Goal: Navigation & Orientation: Find specific page/section

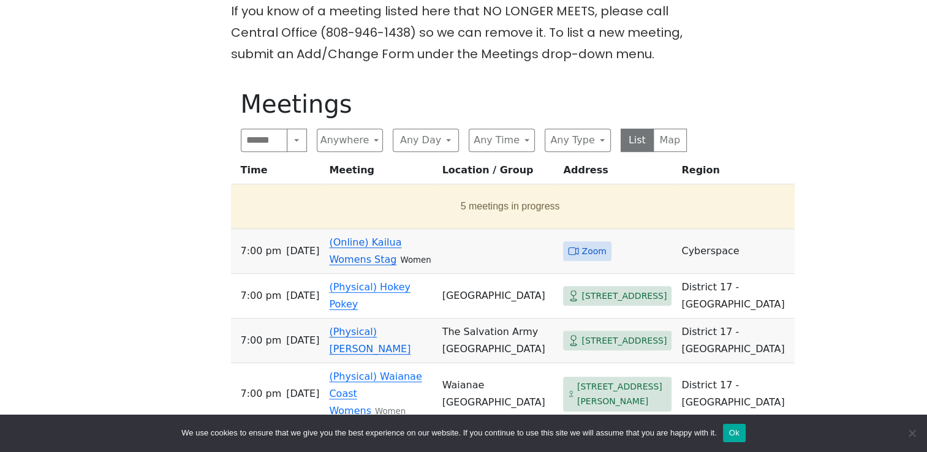
scroll to position [543, 0]
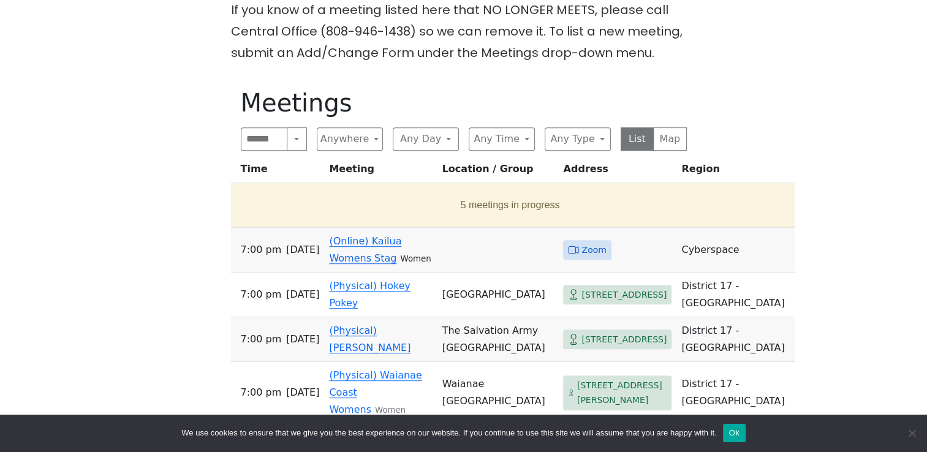
click at [581, 243] on span "Zoom" at bounding box center [593, 250] width 24 height 15
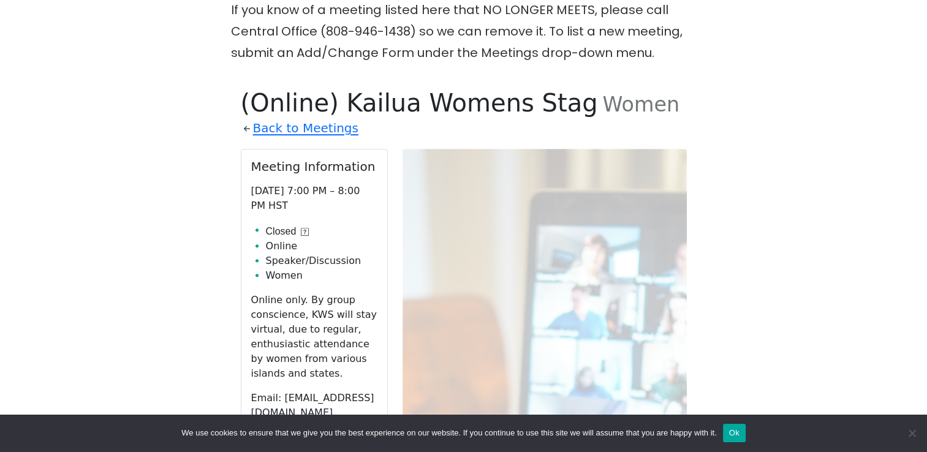
scroll to position [600, 0]
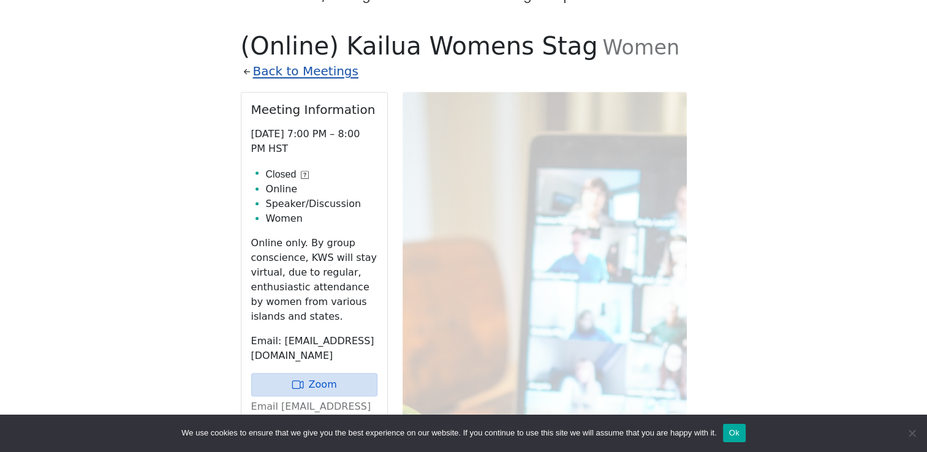
click at [281, 61] on link "Back to Meetings" at bounding box center [305, 71] width 105 height 21
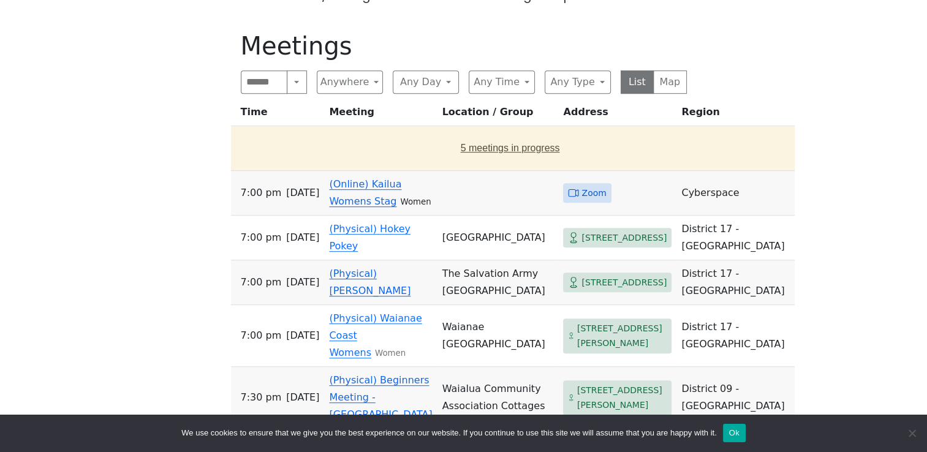
click at [454, 131] on button "5 meetings in progress" at bounding box center [510, 148] width 549 height 34
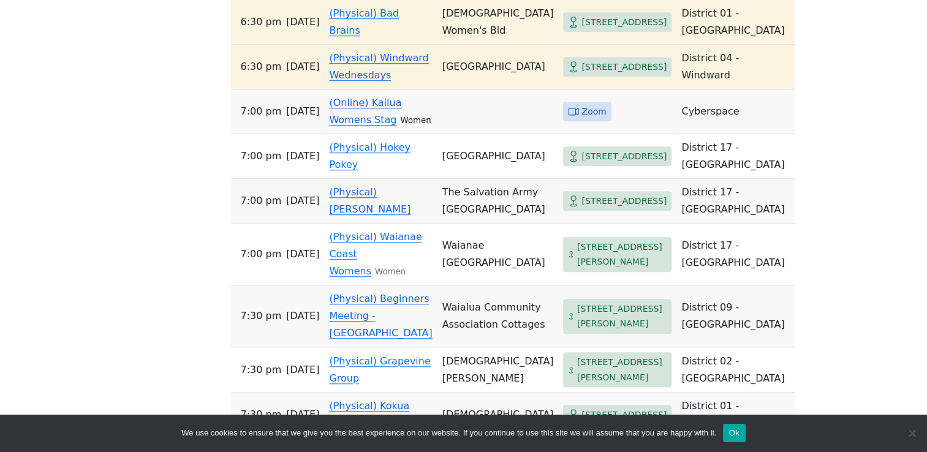
scroll to position [895, 0]
click at [377, 125] on link "(Online) Kailua Womens Stag" at bounding box center [365, 110] width 72 height 29
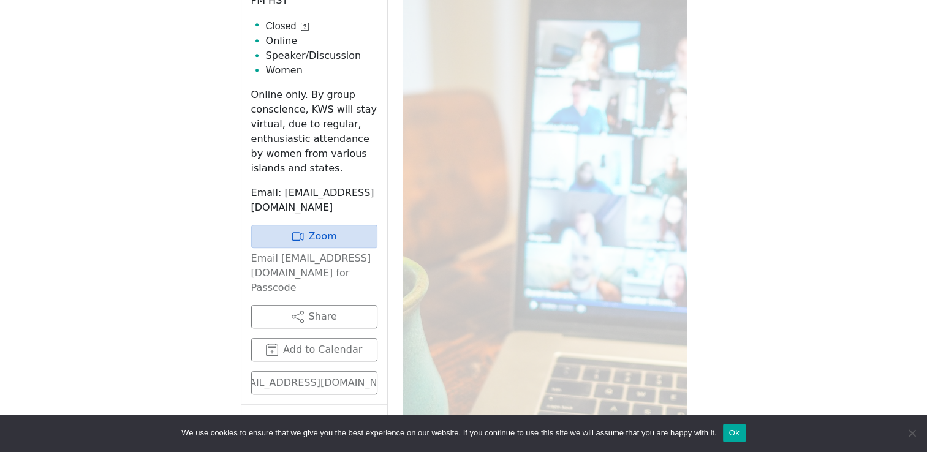
scroll to position [753, 0]
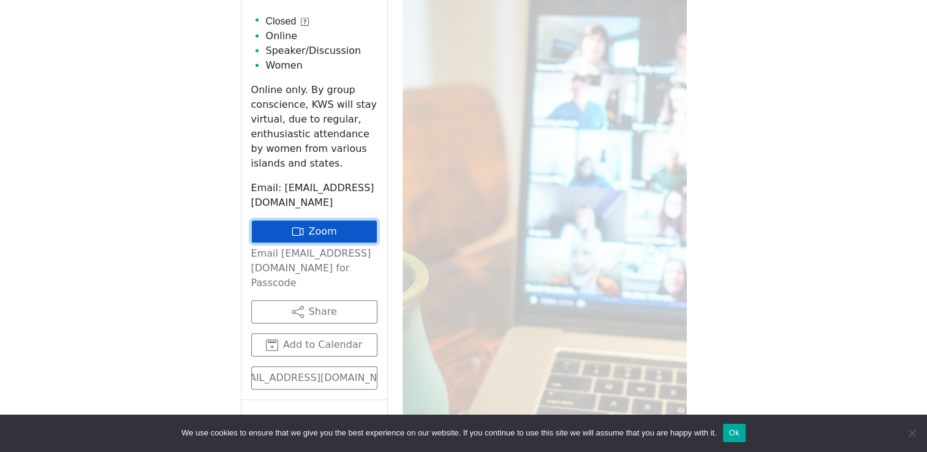
click at [338, 220] on link "Zoom" at bounding box center [314, 231] width 126 height 23
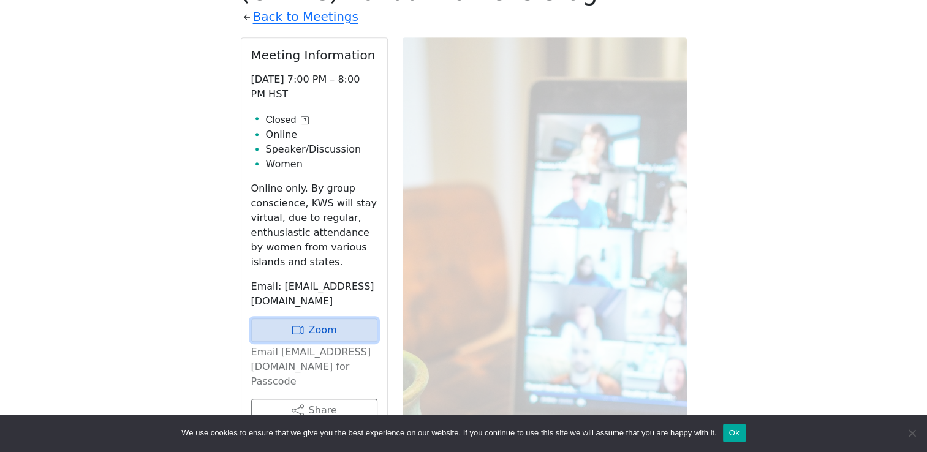
scroll to position [895, 0]
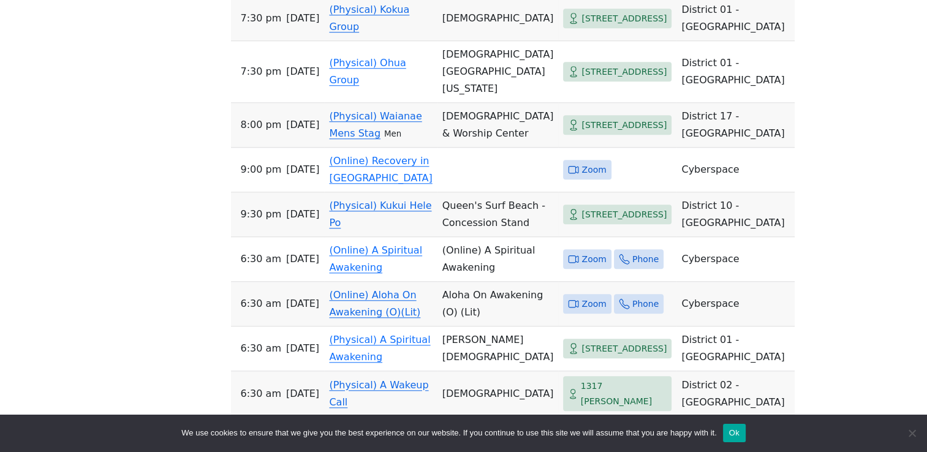
scroll to position [1078, 0]
click at [382, 183] on link "(Online) Recovery in [GEOGRAPHIC_DATA]" at bounding box center [380, 168] width 103 height 29
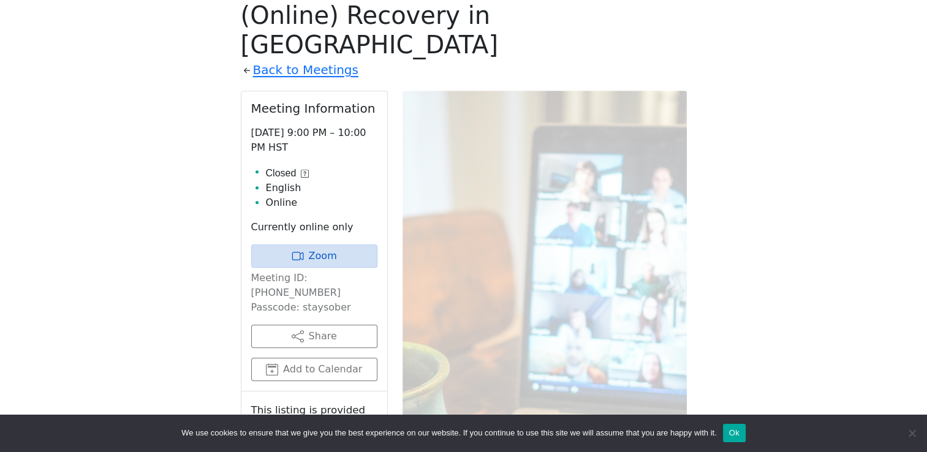
scroll to position [644, 0]
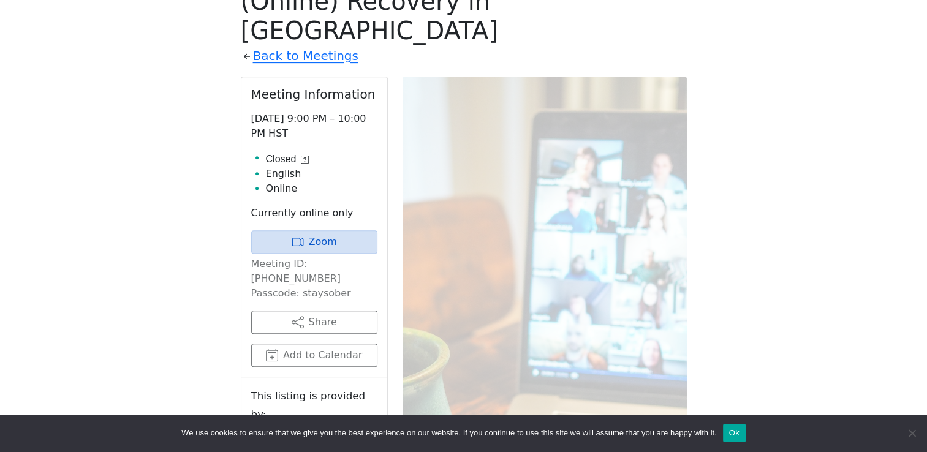
click at [302, 152] on div "Closed" at bounding box center [287, 159] width 43 height 15
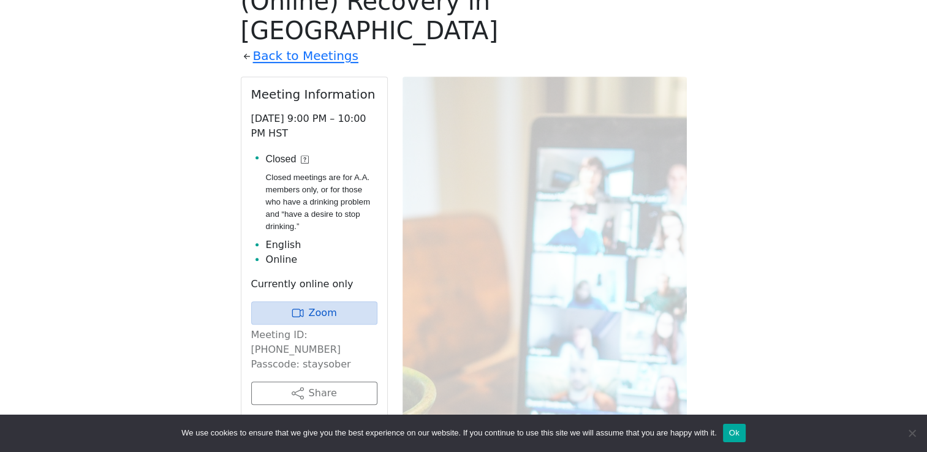
click at [302, 152] on div "Closed" at bounding box center [321, 159] width 111 height 15
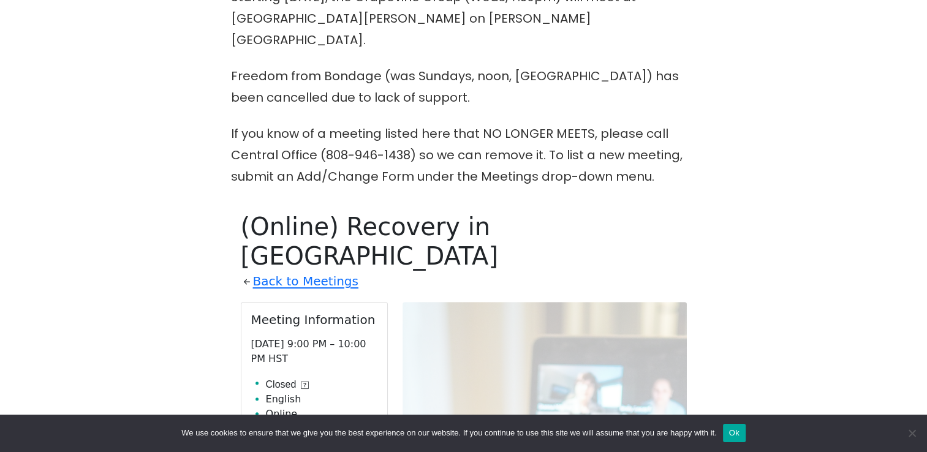
scroll to position [416, 0]
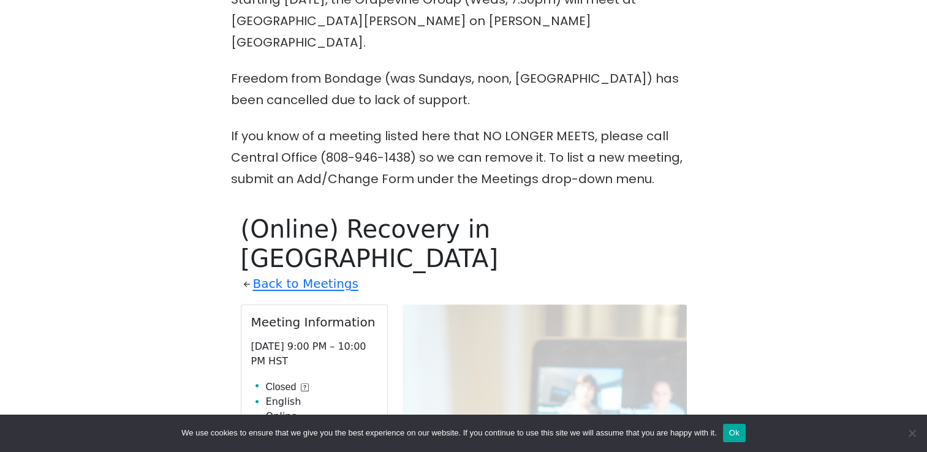
click at [283, 273] on link "Back to Meetings" at bounding box center [305, 283] width 105 height 21
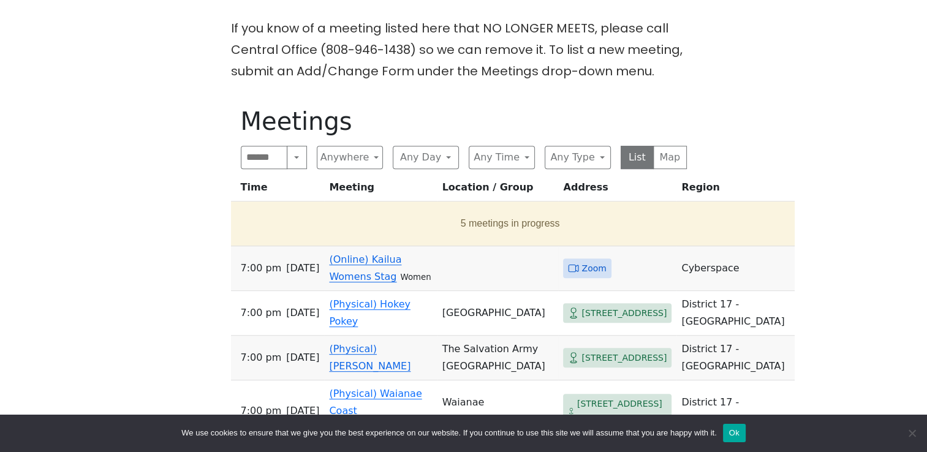
scroll to position [526, 0]
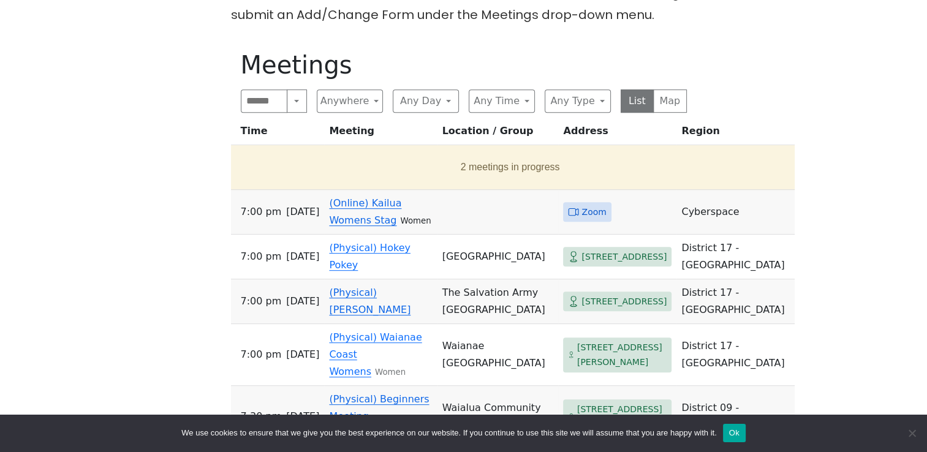
scroll to position [581, 0]
click at [424, 150] on button "2 meetings in progress" at bounding box center [510, 167] width 549 height 34
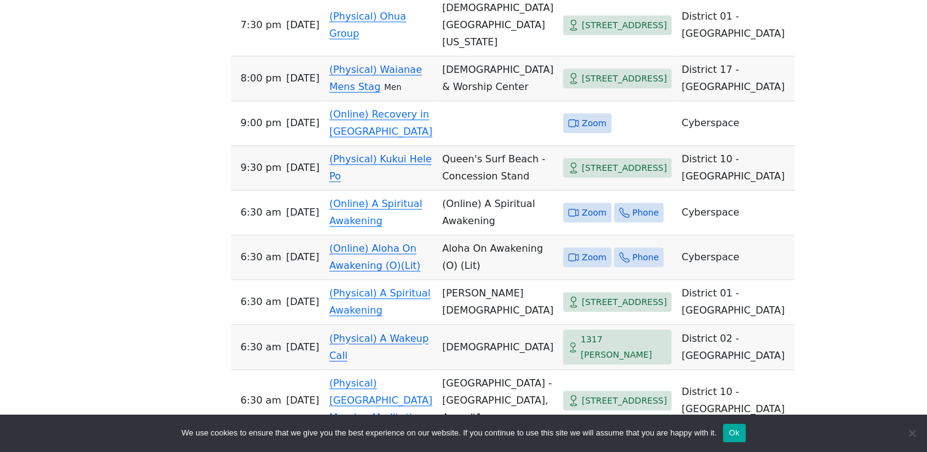
scroll to position [1170, 0]
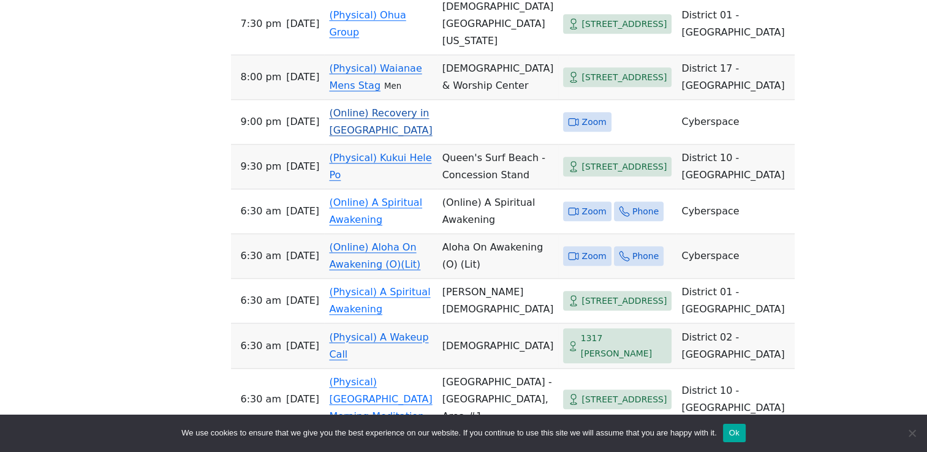
click at [378, 145] on td "(Online) Recovery in [GEOGRAPHIC_DATA]" at bounding box center [380, 122] width 113 height 45
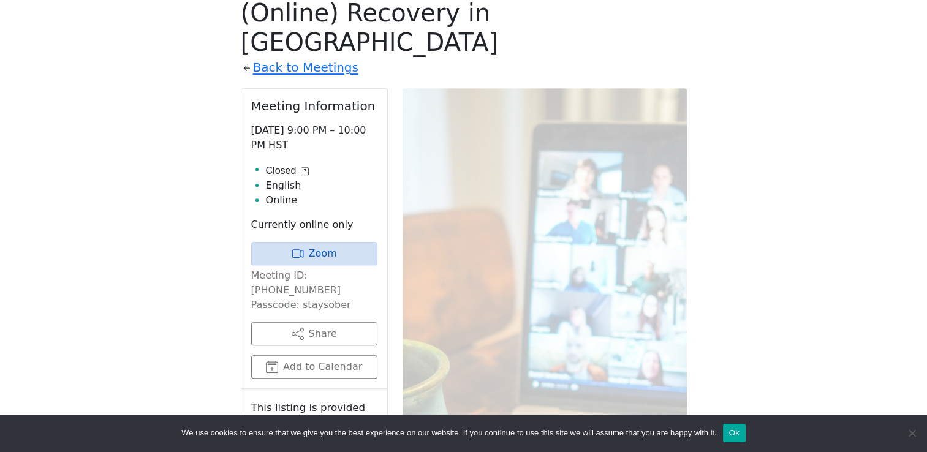
scroll to position [634, 0]
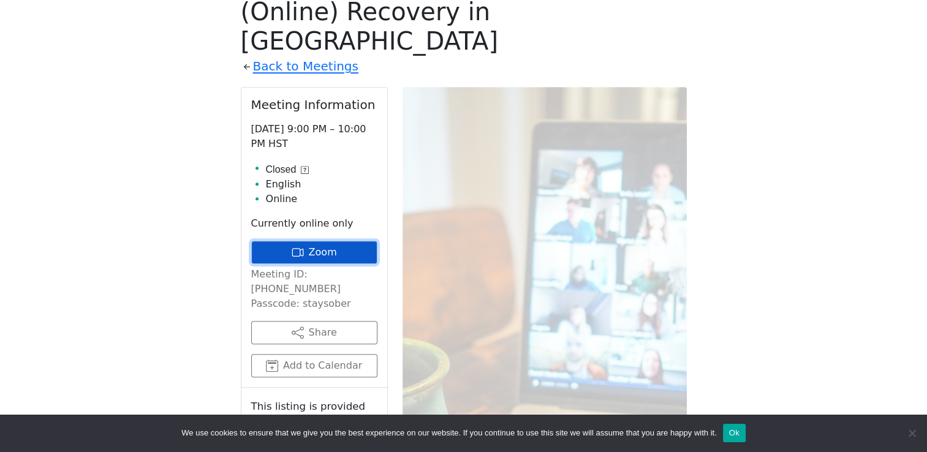
click at [350, 241] on link "Zoom" at bounding box center [314, 252] width 126 height 23
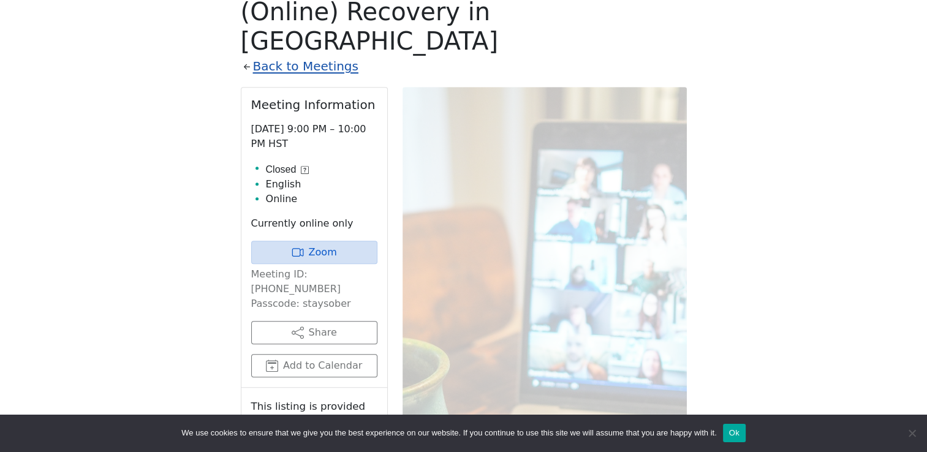
click at [258, 56] on link "Back to Meetings" at bounding box center [305, 66] width 105 height 21
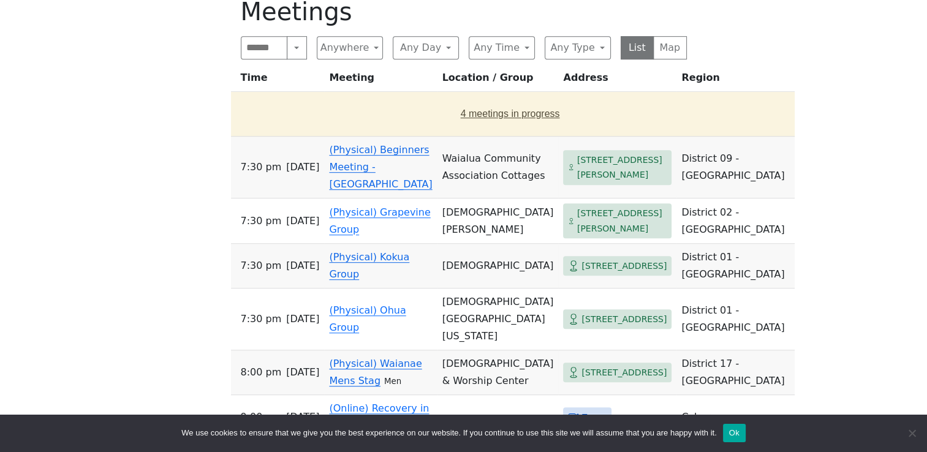
click at [386, 97] on button "4 meetings in progress" at bounding box center [510, 114] width 549 height 34
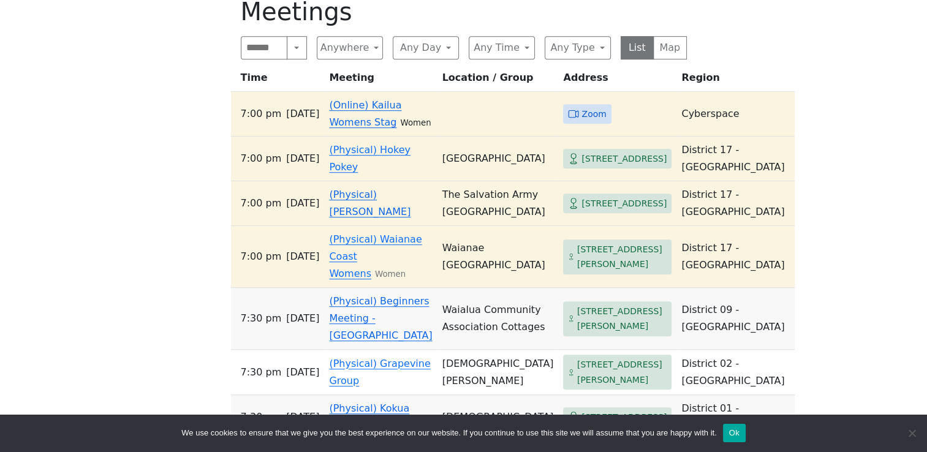
click at [576, 110] on icon at bounding box center [577, 113] width 3 height 7
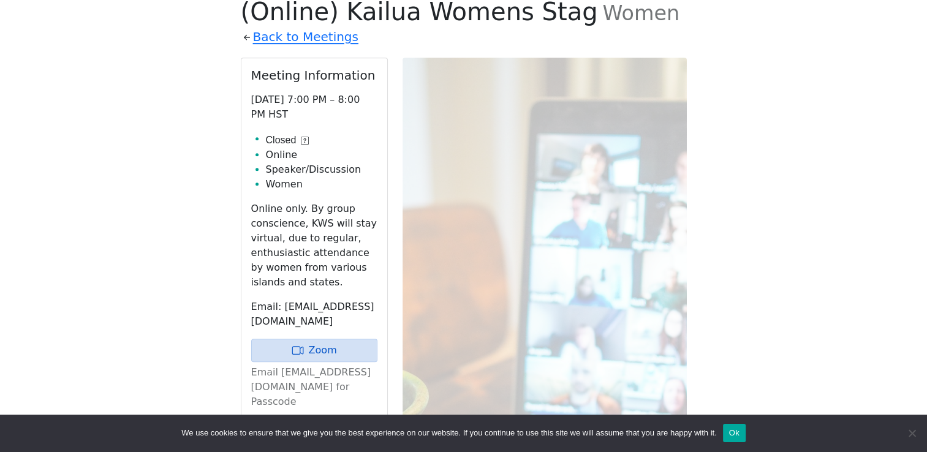
scroll to position [600, 0]
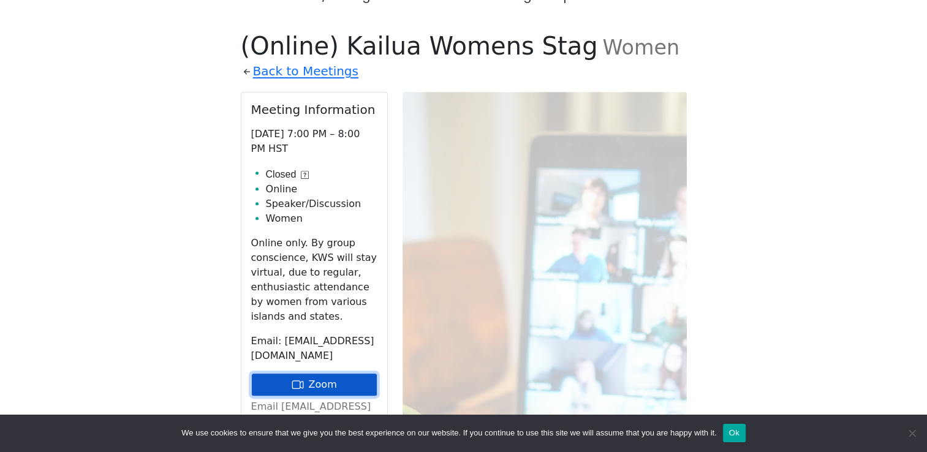
click at [309, 373] on link "Zoom" at bounding box center [314, 384] width 126 height 23
